Goal: Task Accomplishment & Management: Manage account settings

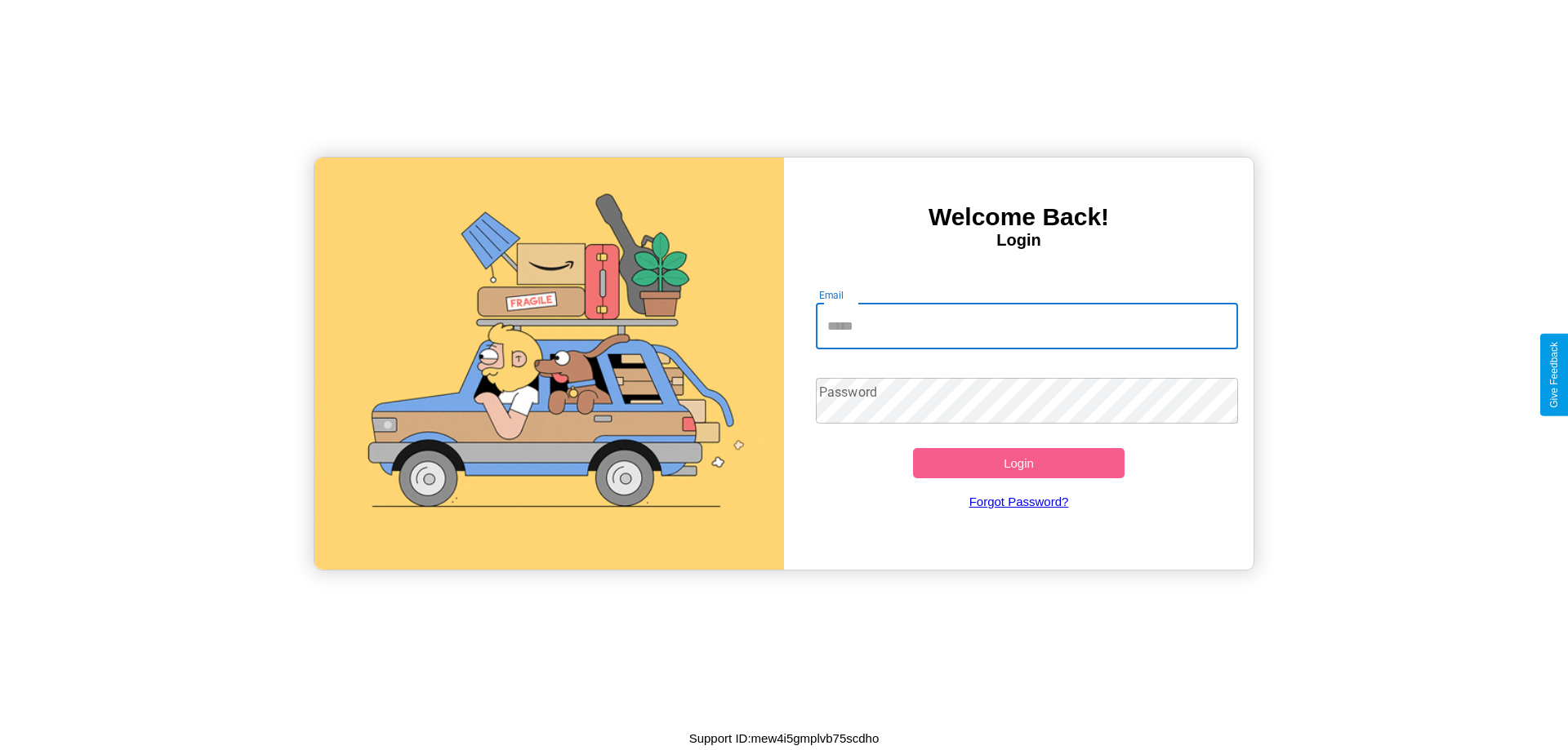
click at [1026, 326] on input "Email" at bounding box center [1027, 327] width 423 height 46
type input "**********"
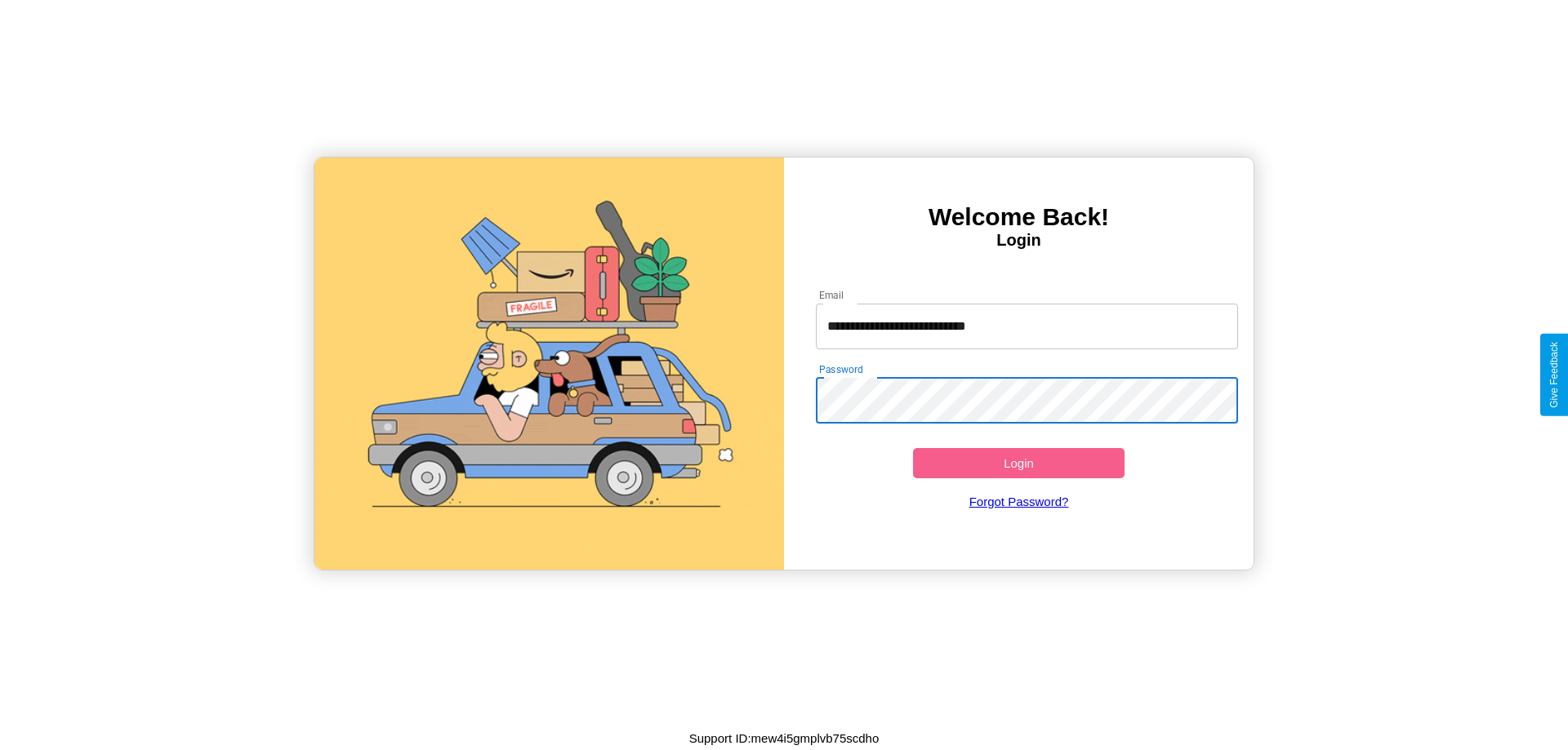
click at [1018, 462] on button "Login" at bounding box center [1018, 463] width 211 height 31
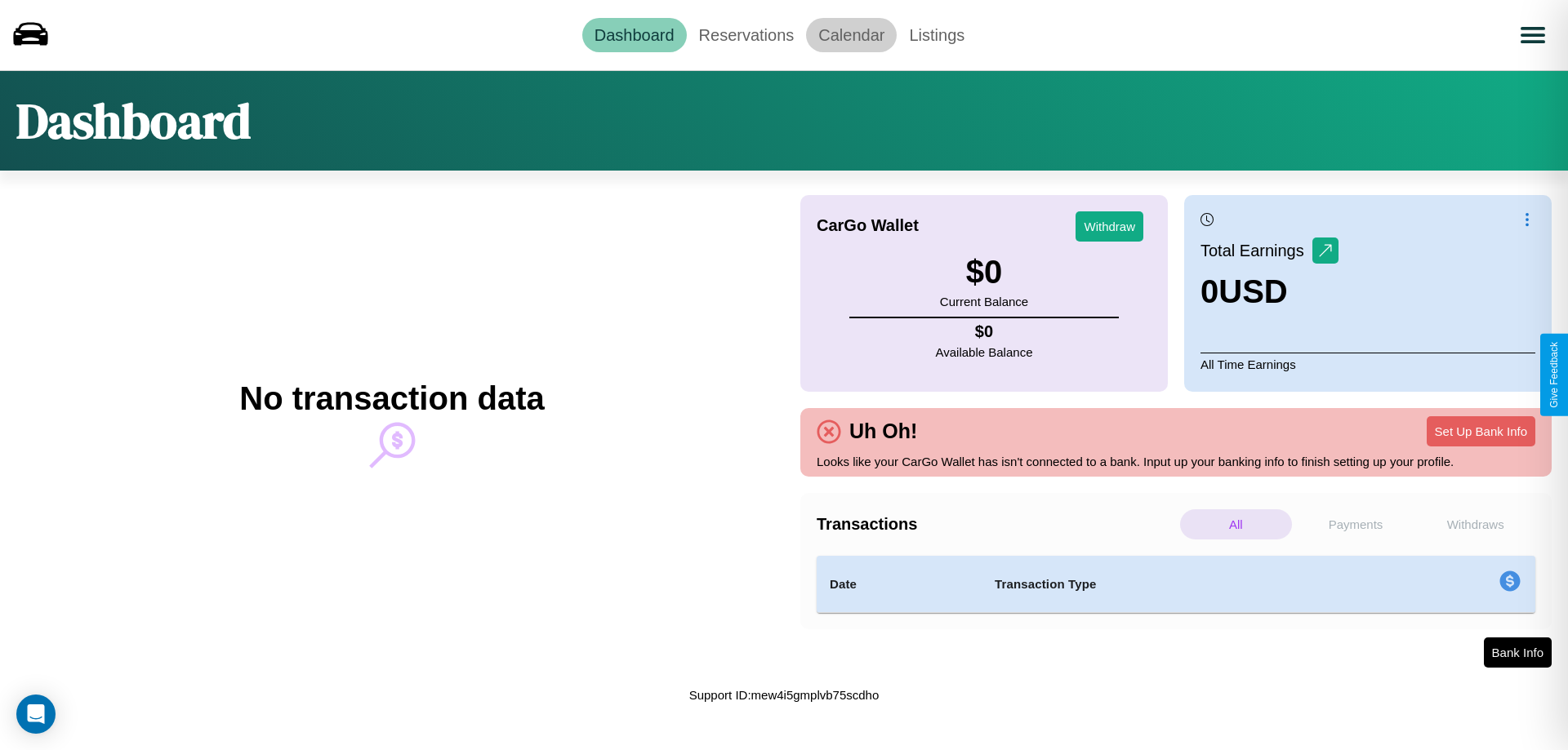
click at [851, 34] on link "Calendar" at bounding box center [851, 35] width 91 height 34
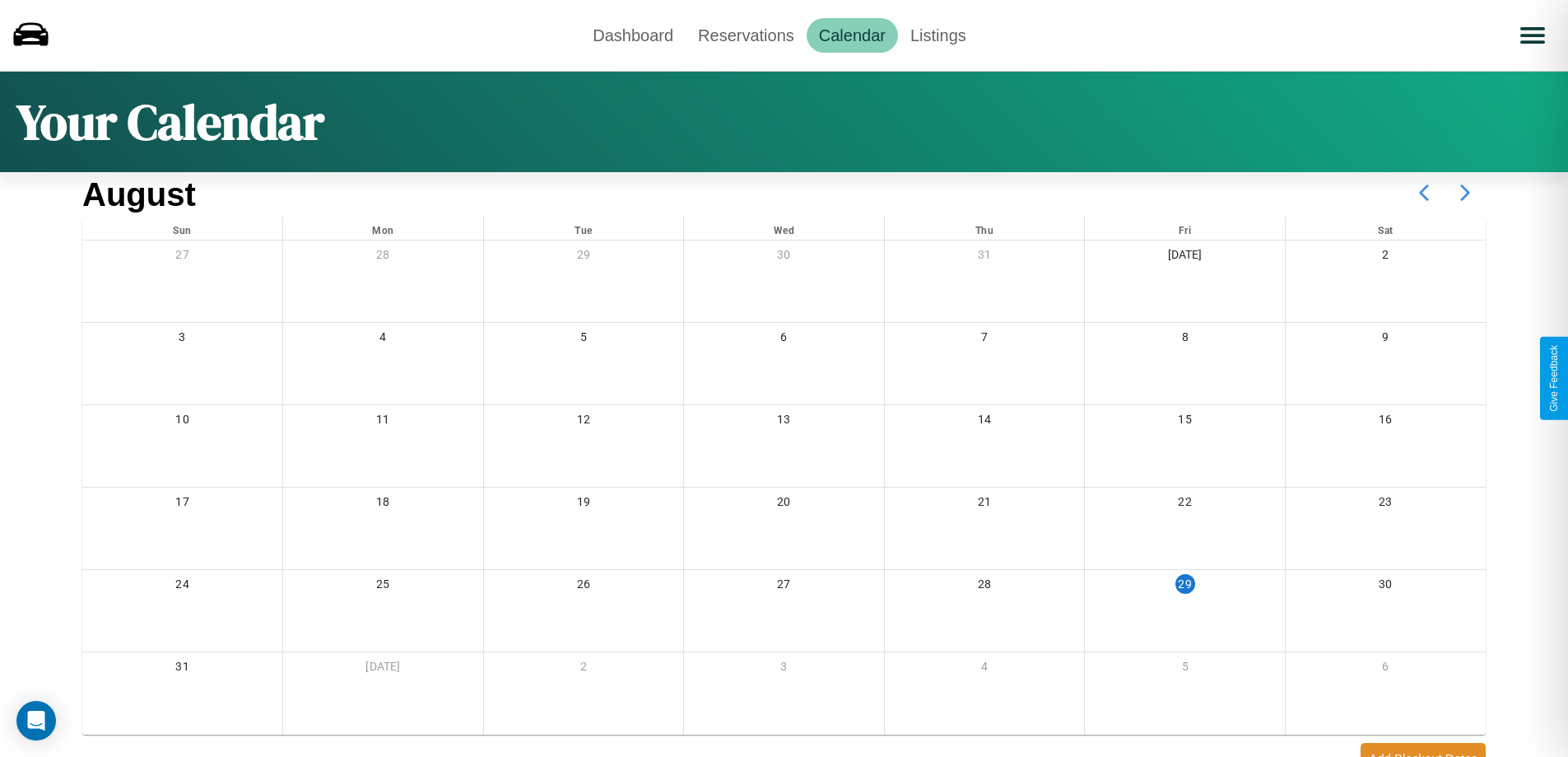
click at [1465, 193] on icon at bounding box center [1465, 193] width 41 height 41
click at [745, 34] on link "Reservations" at bounding box center [745, 35] width 121 height 34
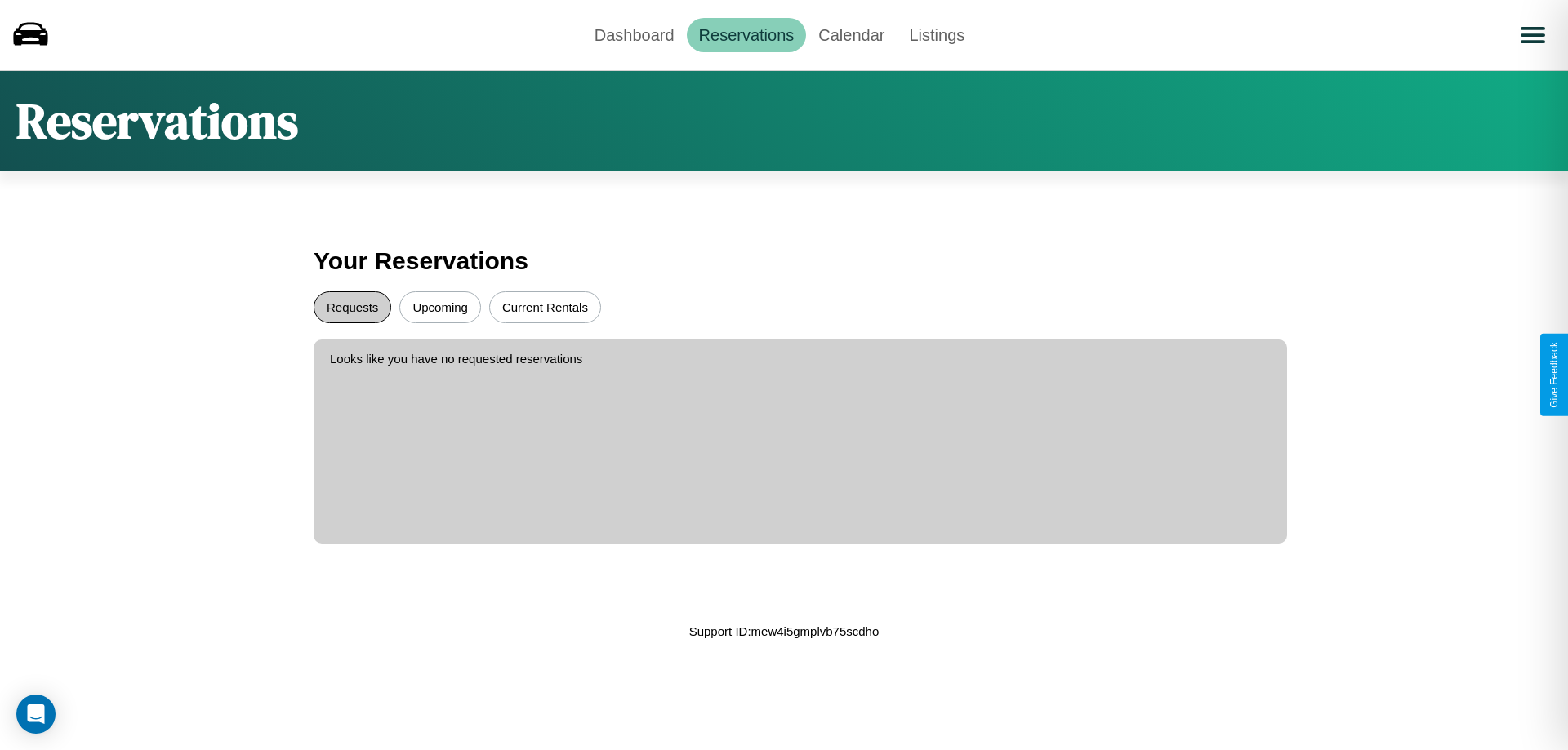
click at [352, 307] on button "Requests" at bounding box center [351, 307] width 77 height 32
click at [544, 307] on button "Current Rentals" at bounding box center [545, 307] width 112 height 32
click at [633, 34] on link "Dashboard" at bounding box center [634, 35] width 104 height 34
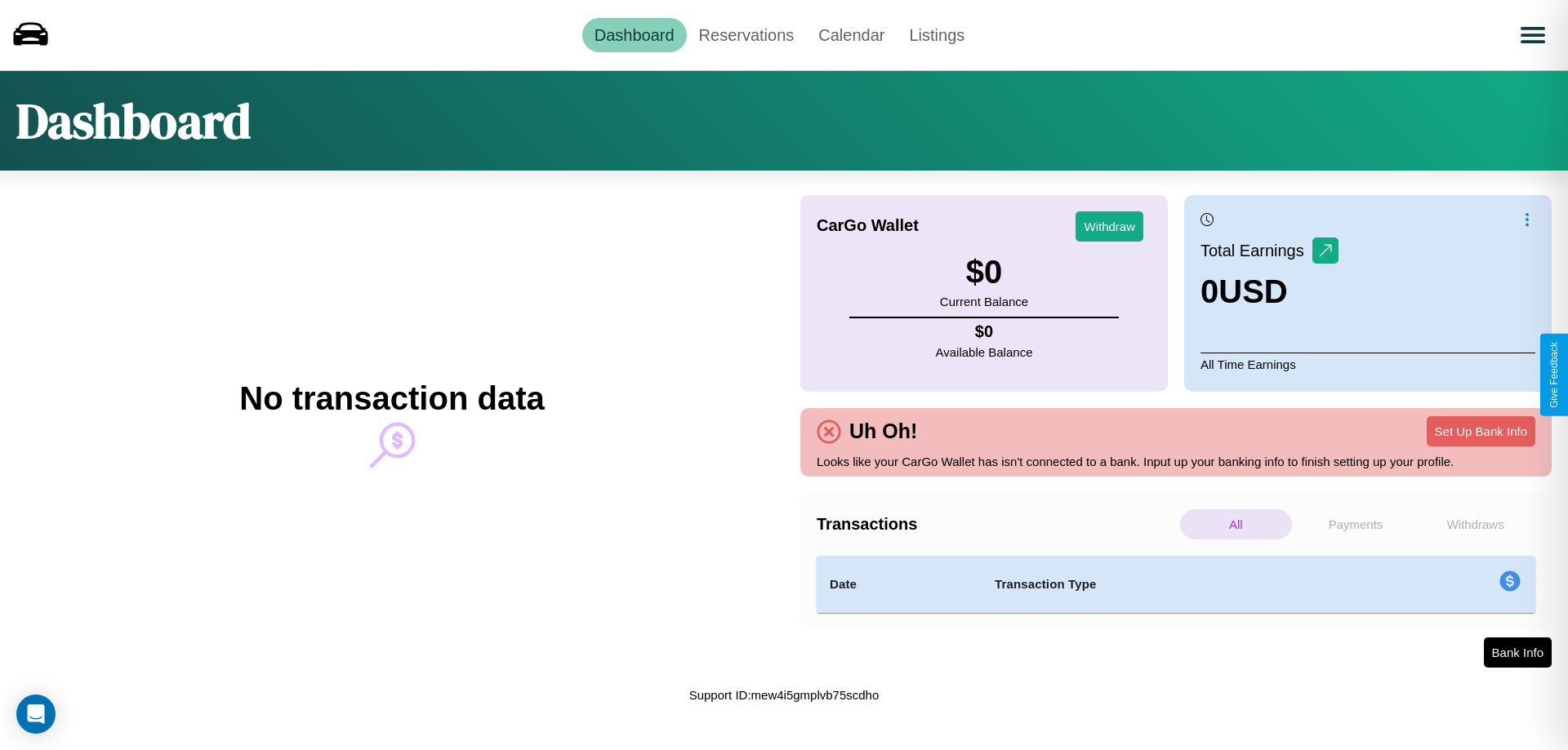
click at [1356, 523] on p "Payments" at bounding box center [1356, 524] width 112 height 31
click at [1475, 523] on p "Withdraws" at bounding box center [1475, 524] width 112 height 31
click at [1235, 523] on p "All" at bounding box center [1236, 524] width 112 height 31
click at [1475, 523] on p "Withdraws" at bounding box center [1475, 524] width 112 height 31
